Goal: Navigation & Orientation: Find specific page/section

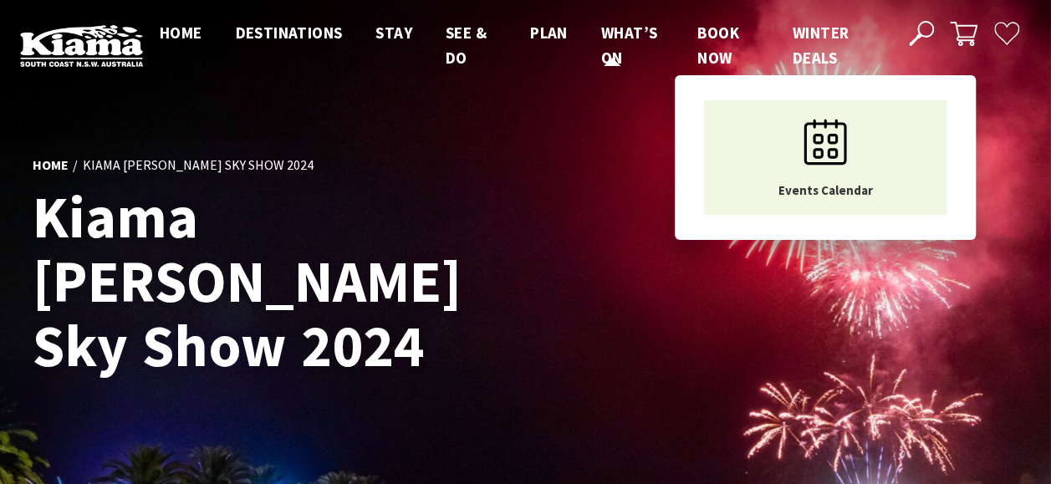
click at [626, 35] on span "What’s On" at bounding box center [629, 45] width 56 height 45
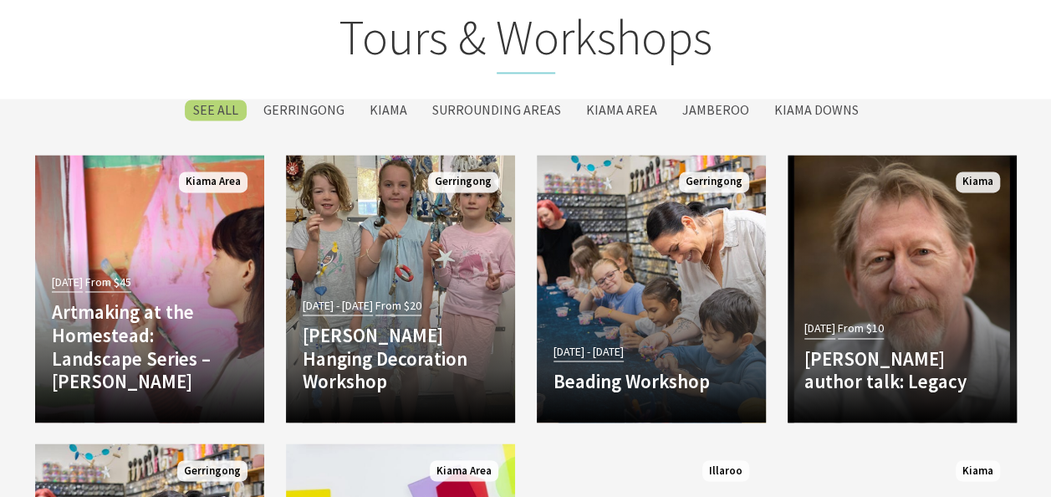
scroll to position [4325, 0]
